Goal: Navigation & Orientation: Understand site structure

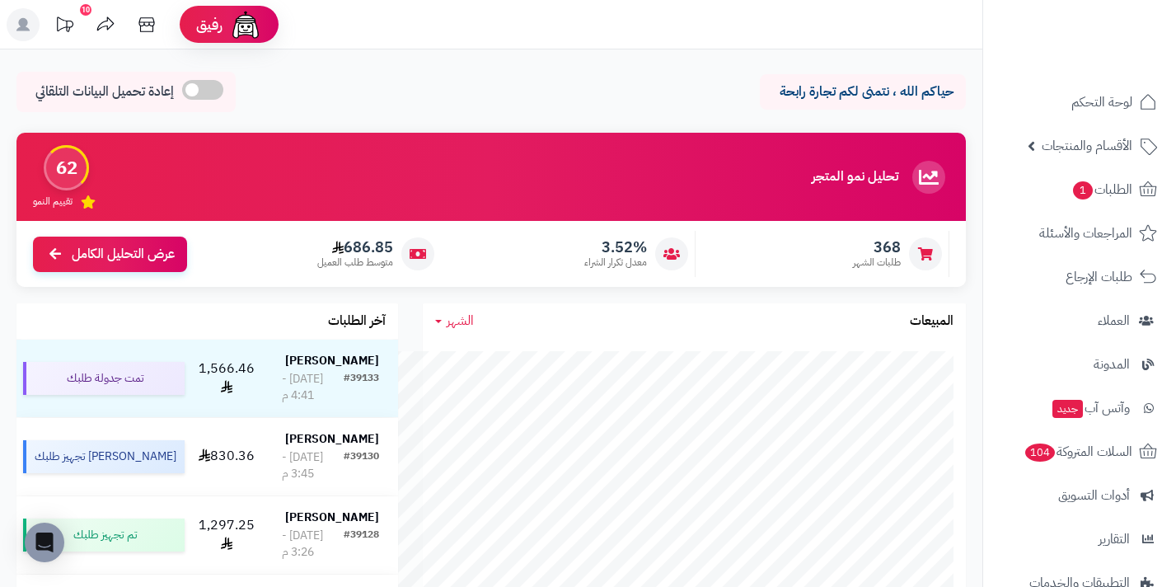
click at [1102, 31] on img at bounding box center [1112, 29] width 96 height 35
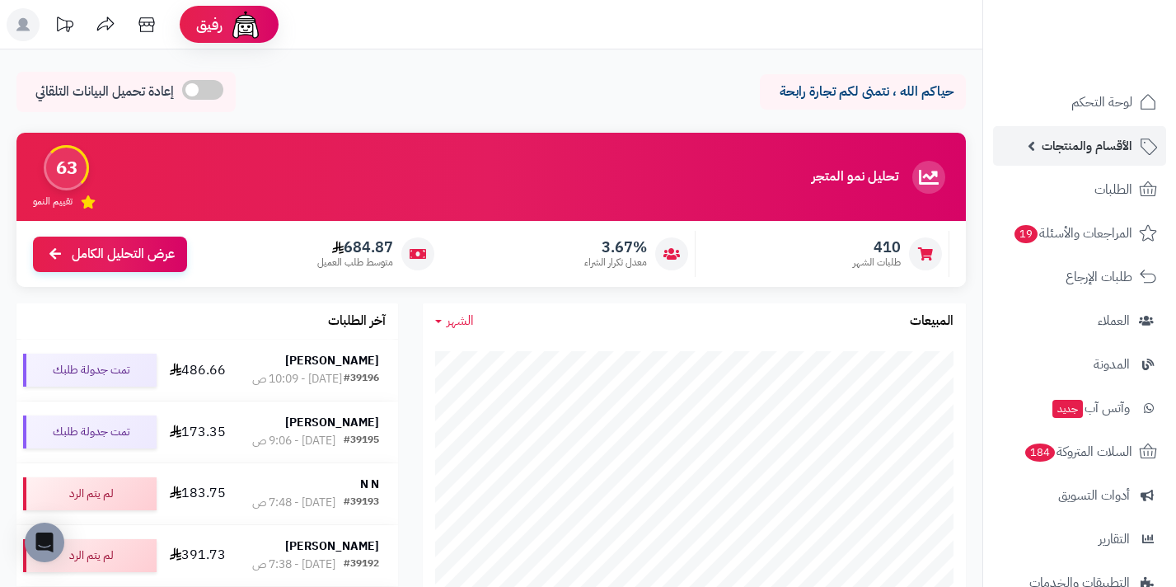
click at [1111, 153] on span "الأقسام والمنتجات" at bounding box center [1087, 145] width 91 height 23
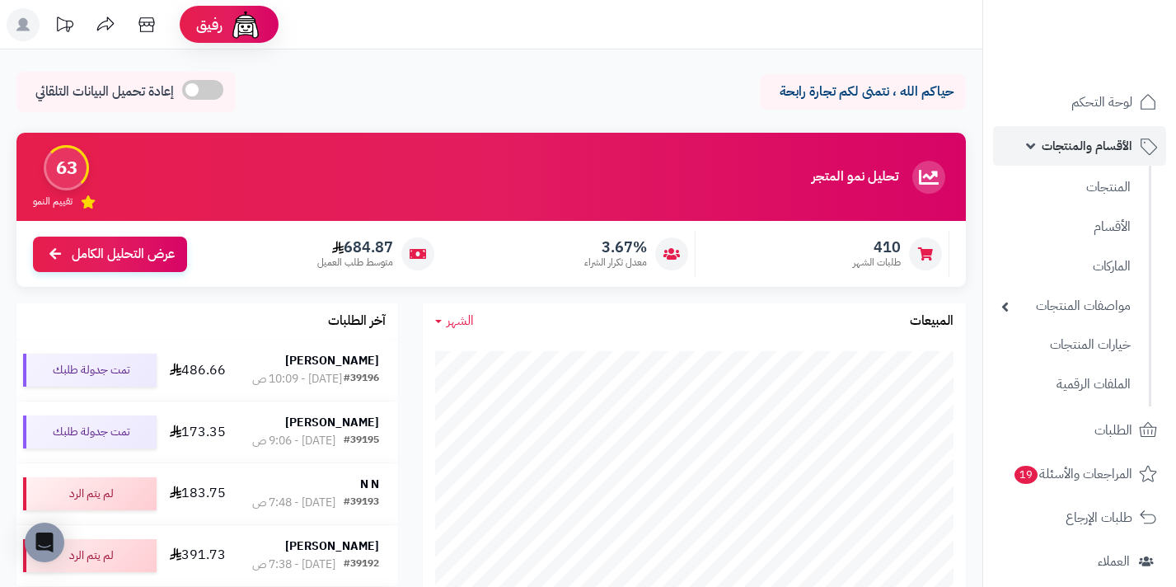
click at [1111, 153] on span "الأقسام والمنتجات" at bounding box center [1087, 145] width 91 height 23
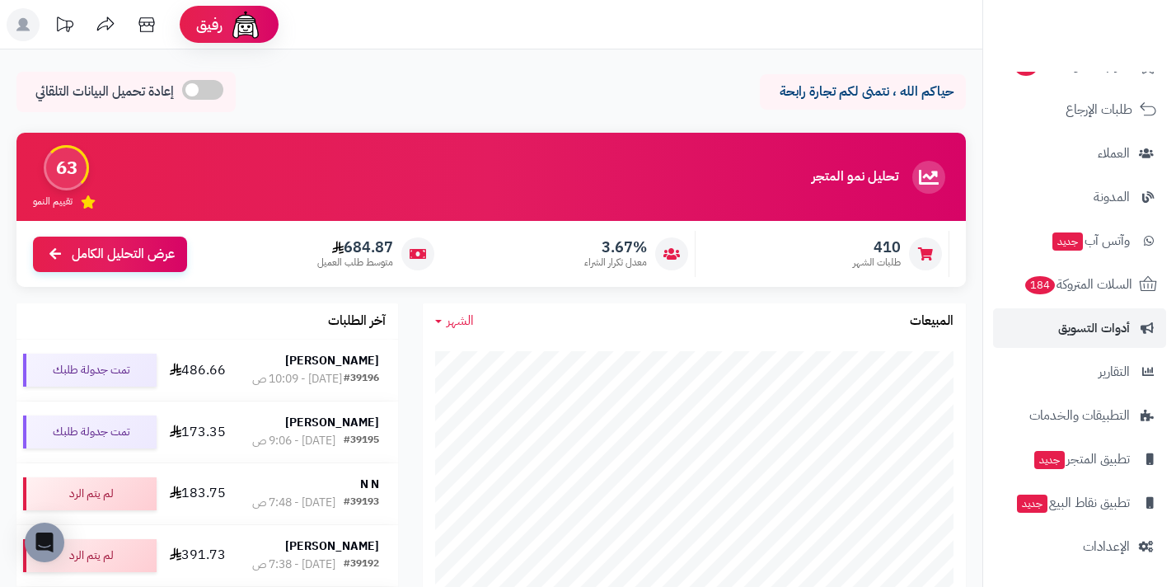
scroll to position [167, 0]
click at [1113, 326] on span "أدوات التسويق" at bounding box center [1094, 328] width 72 height 23
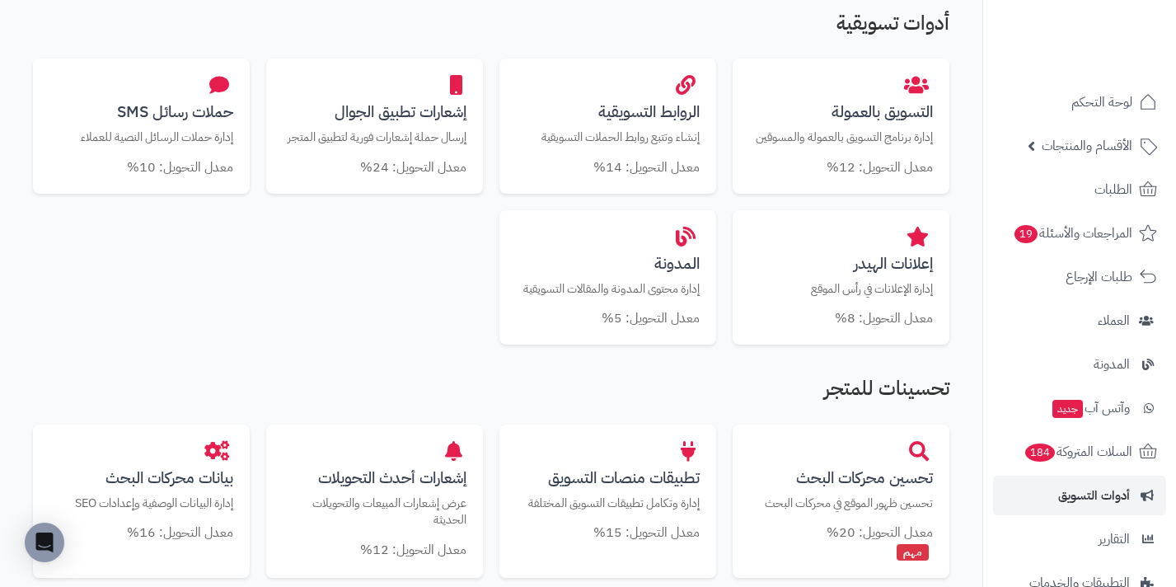
scroll to position [575, 0]
click at [1117, 529] on span "التقارير" at bounding box center [1114, 539] width 32 height 23
click at [1120, 537] on span "التقارير" at bounding box center [1114, 539] width 32 height 23
click at [1097, 563] on link "التطبيقات والخدمات" at bounding box center [1079, 583] width 173 height 40
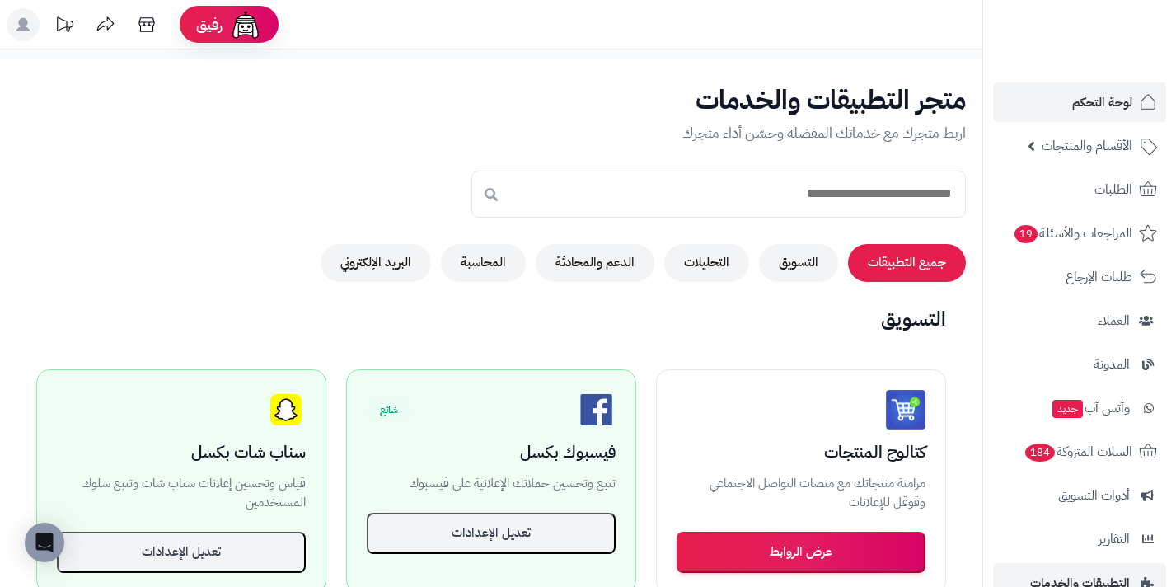
click at [1098, 106] on span "لوحة التحكم" at bounding box center [1102, 102] width 60 height 23
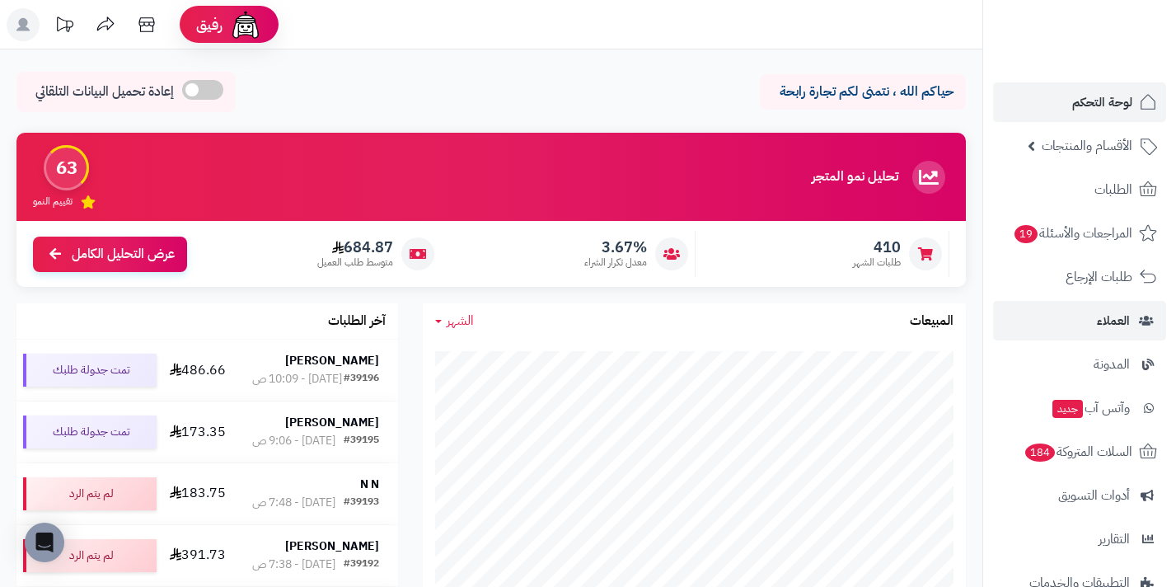
click at [1161, 321] on link "العملاء" at bounding box center [1079, 321] width 173 height 40
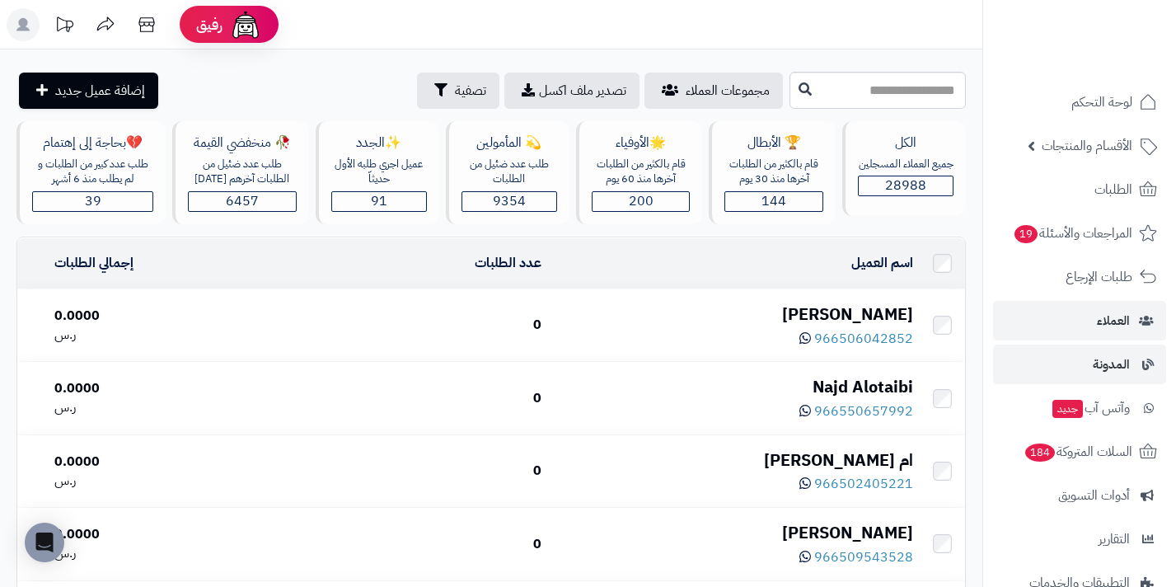
click at [1130, 378] on link "المدونة" at bounding box center [1079, 365] width 173 height 40
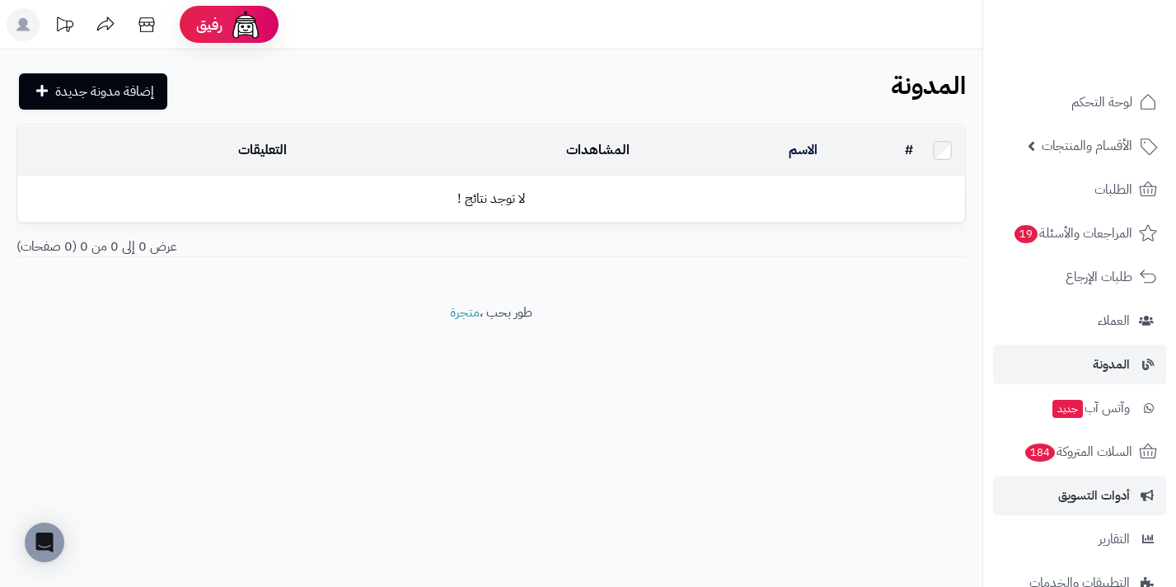
click at [1119, 507] on link "أدوات التسويق" at bounding box center [1079, 496] width 173 height 40
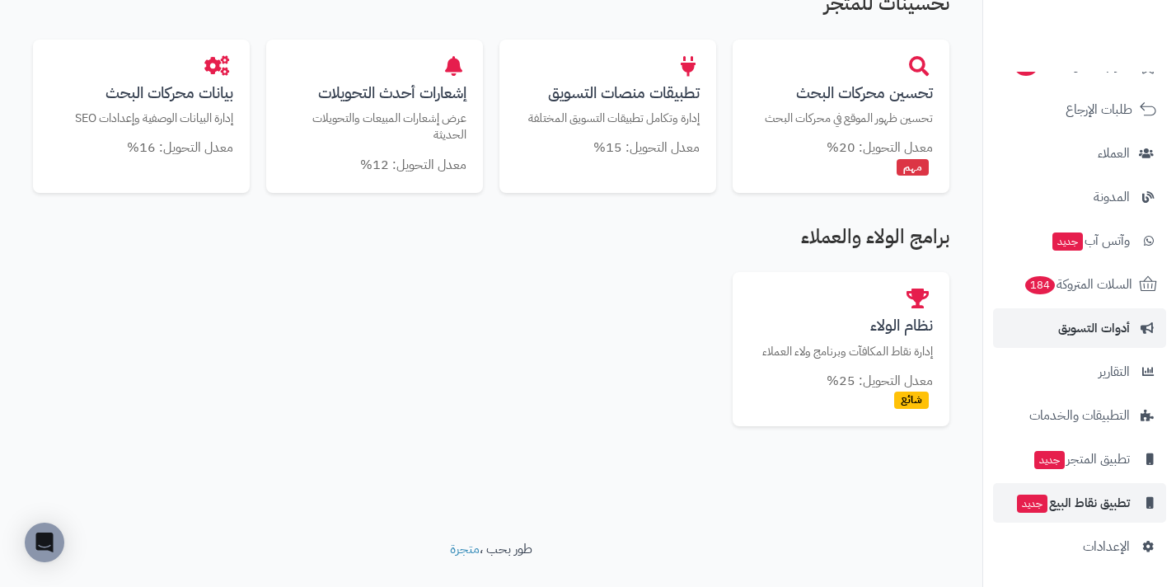
scroll to position [167, 0]
click at [1095, 411] on span "التطبيقات والخدمات" at bounding box center [1080, 415] width 100 height 23
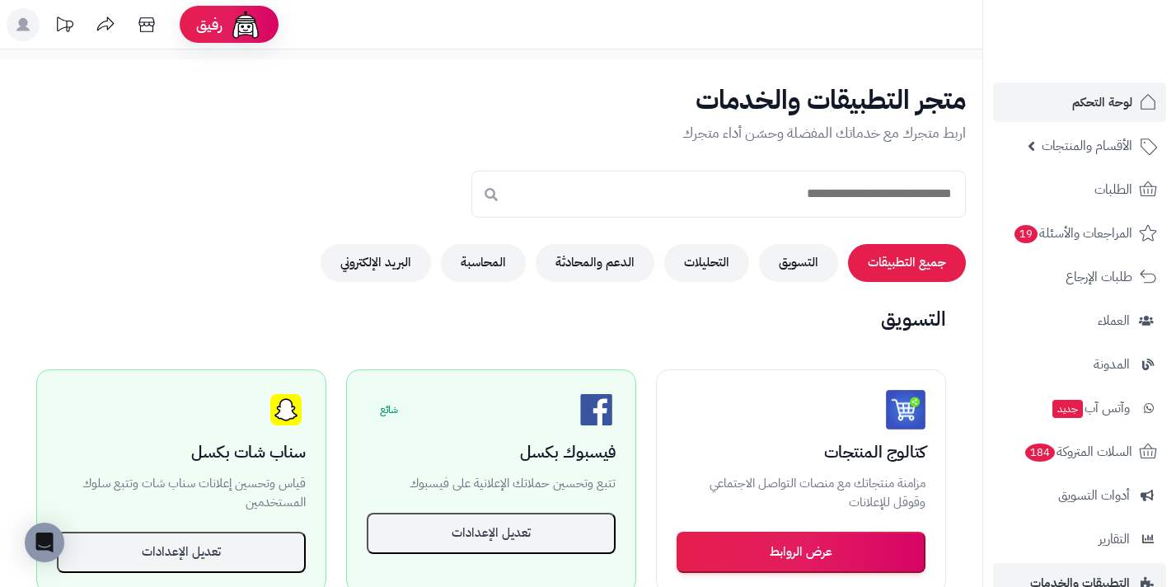
click at [1082, 94] on span "لوحة التحكم" at bounding box center [1102, 102] width 60 height 23
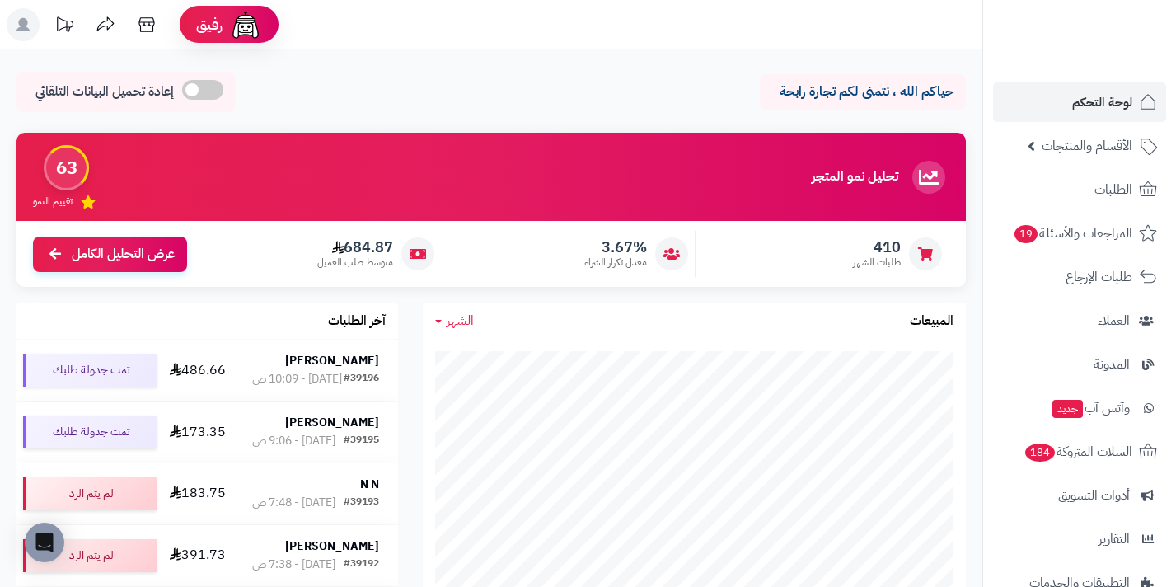
click at [1142, 36] on img at bounding box center [1112, 53] width 96 height 35
click at [1138, 157] on link "الأقسام والمنتجات" at bounding box center [1079, 146] width 173 height 40
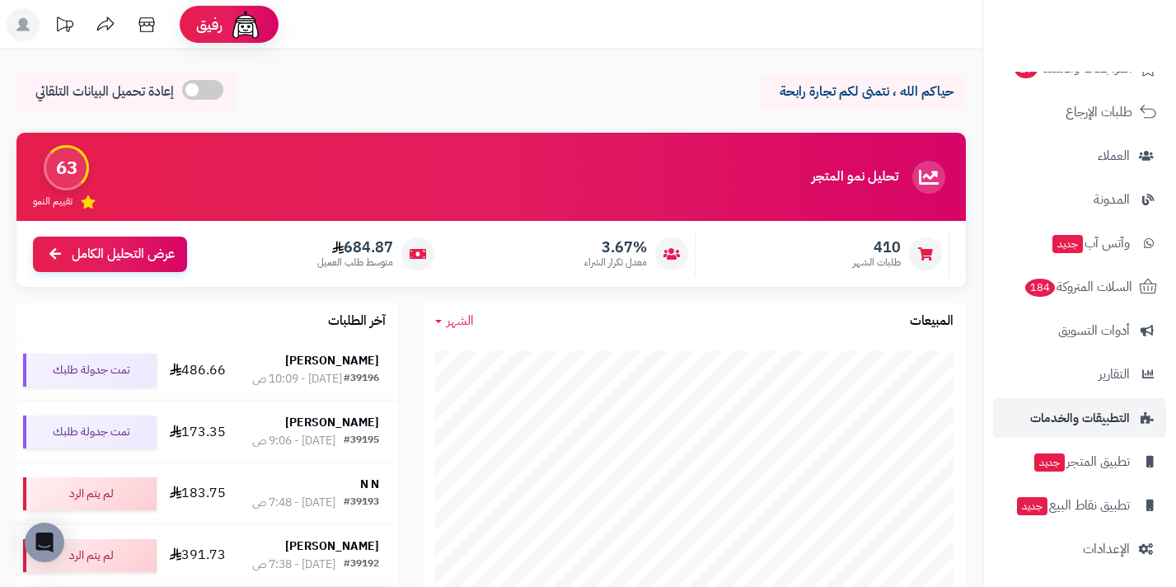
scroll to position [404, 0]
click at [1120, 410] on span "التطبيقات والخدمات" at bounding box center [1080, 419] width 100 height 23
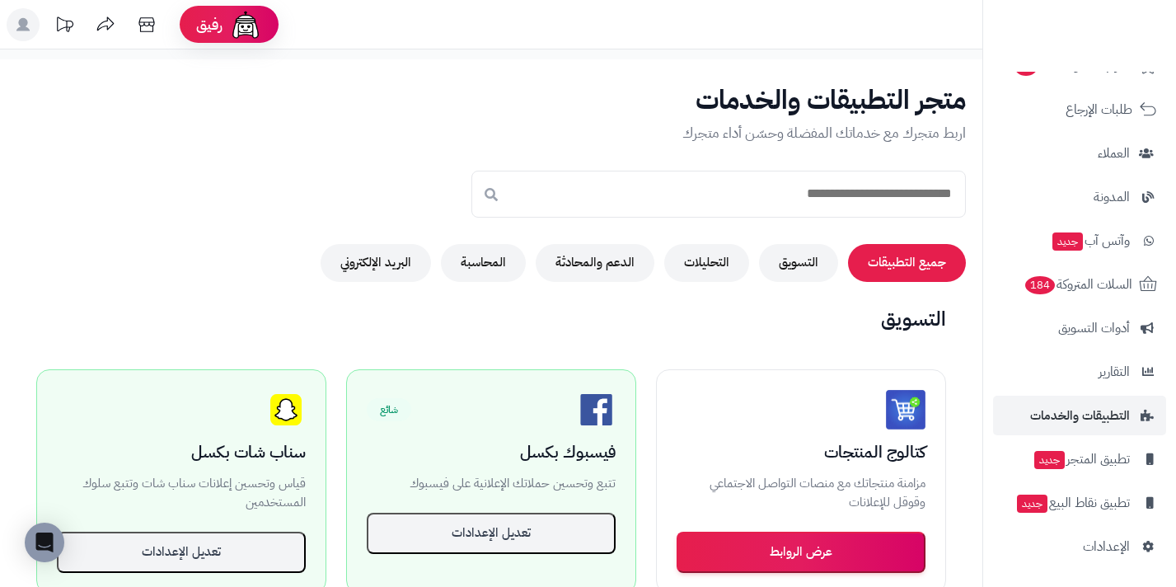
scroll to position [167, 0]
click at [1097, 545] on span "الإعدادات" at bounding box center [1106, 546] width 47 height 23
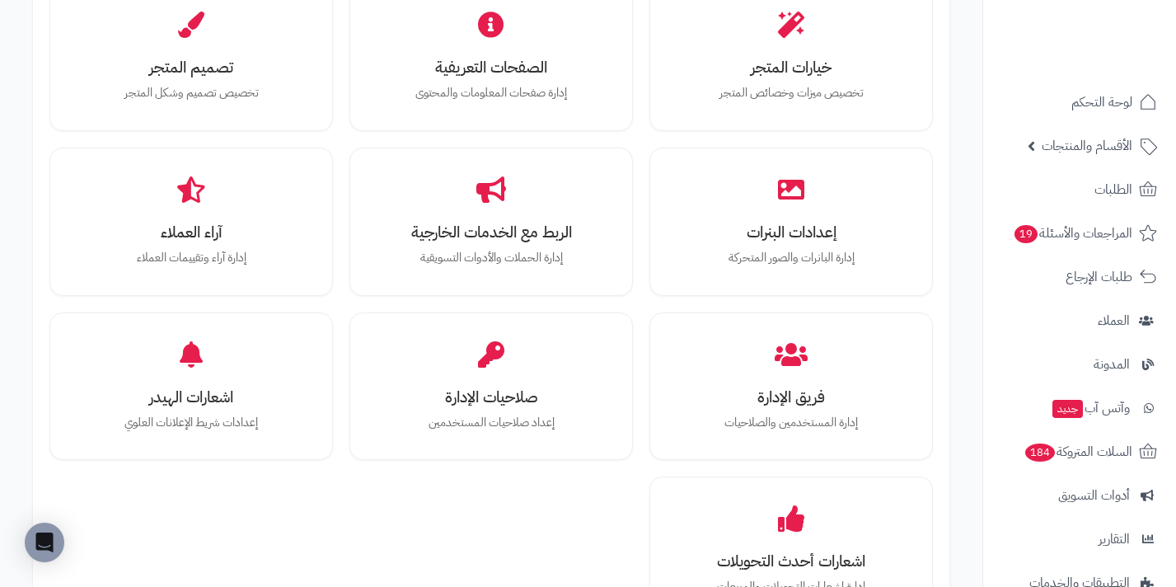
scroll to position [594, 0]
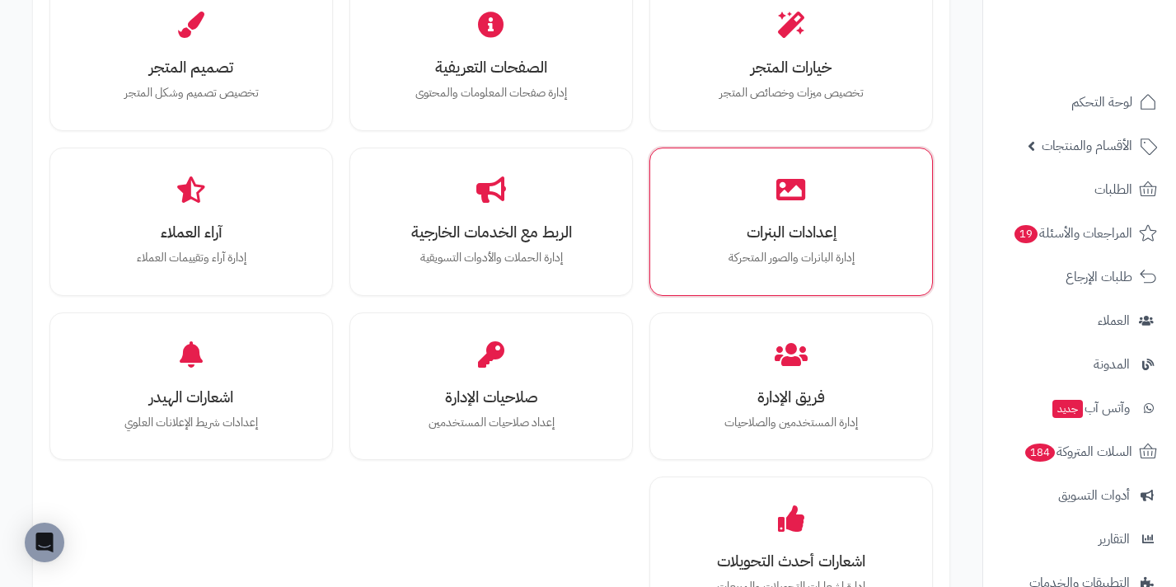
click at [841, 214] on div "إعدادات البنرات إدارة البانرات والصور المتحركة" at bounding box center [791, 222] width 259 height 124
